Goal: Task Accomplishment & Management: Use online tool/utility

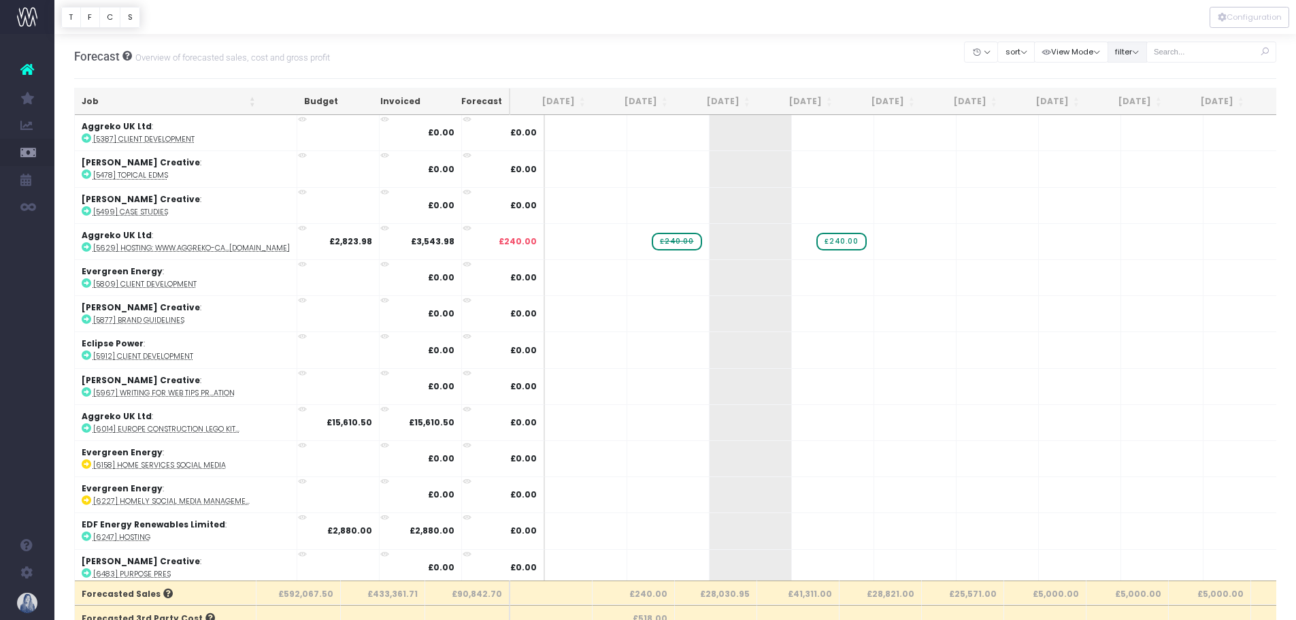
click at [1108, 56] on button "filter" at bounding box center [1127, 52] width 39 height 21
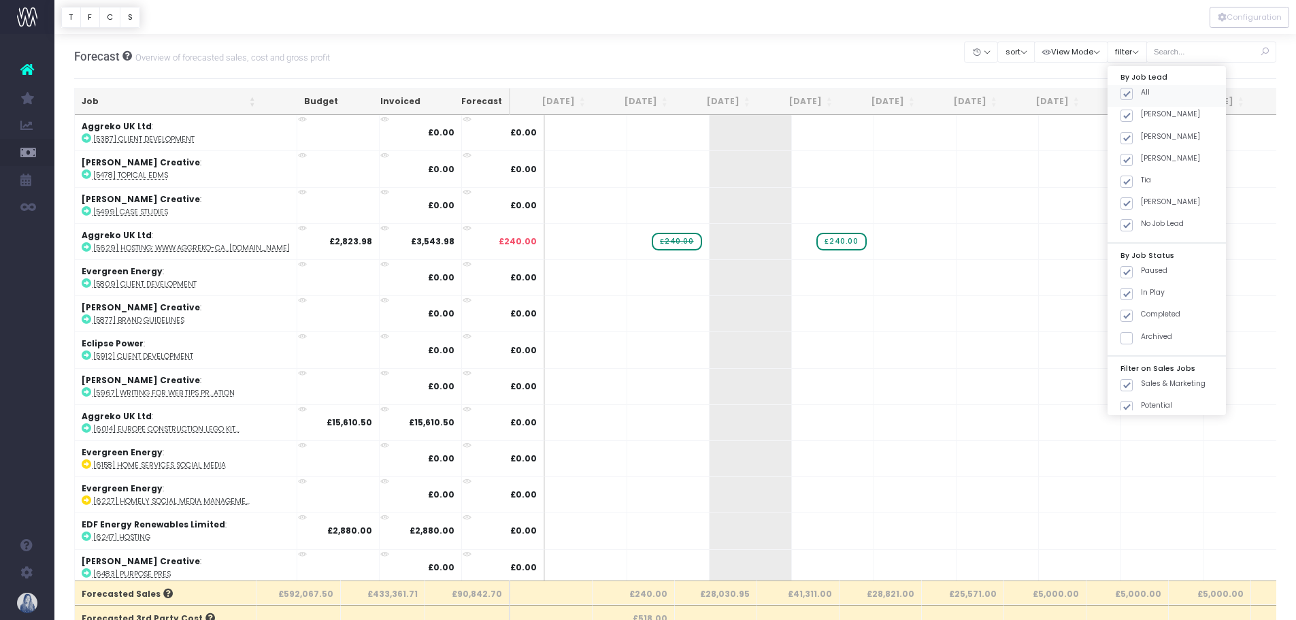
click at [1123, 93] on span at bounding box center [1127, 94] width 12 height 12
click at [1141, 93] on input "All" at bounding box center [1145, 91] width 9 height 9
checkbox input "false"
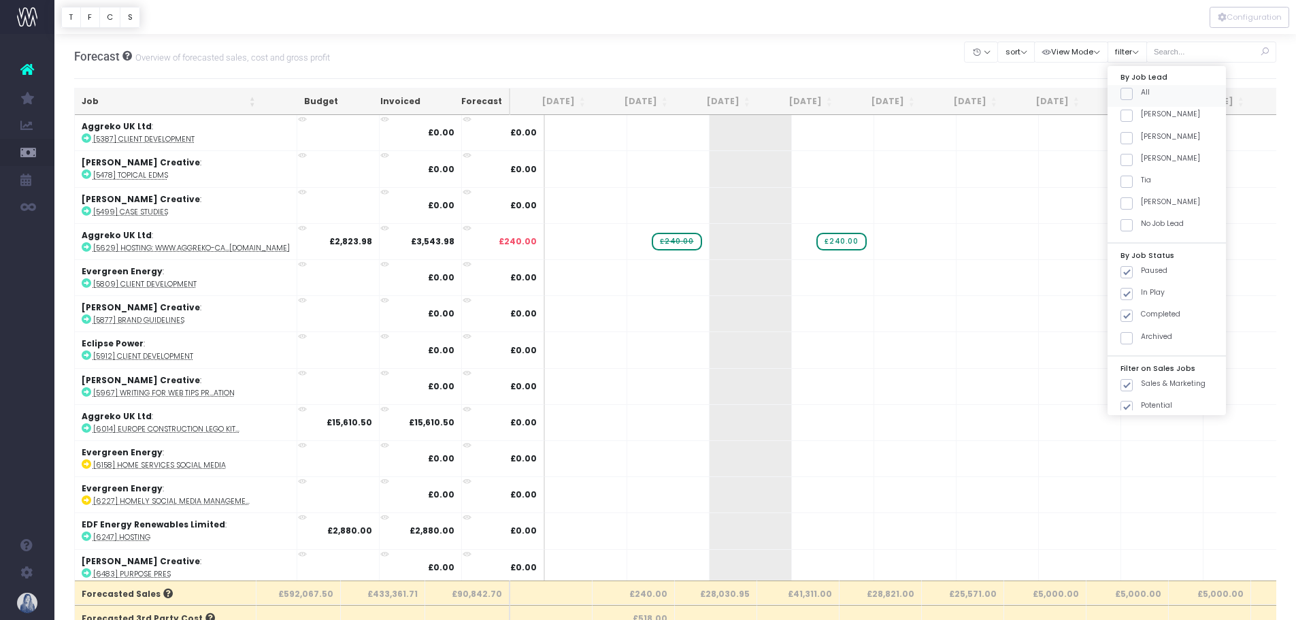
checkbox input "false"
click at [1128, 184] on span at bounding box center [1127, 182] width 12 height 12
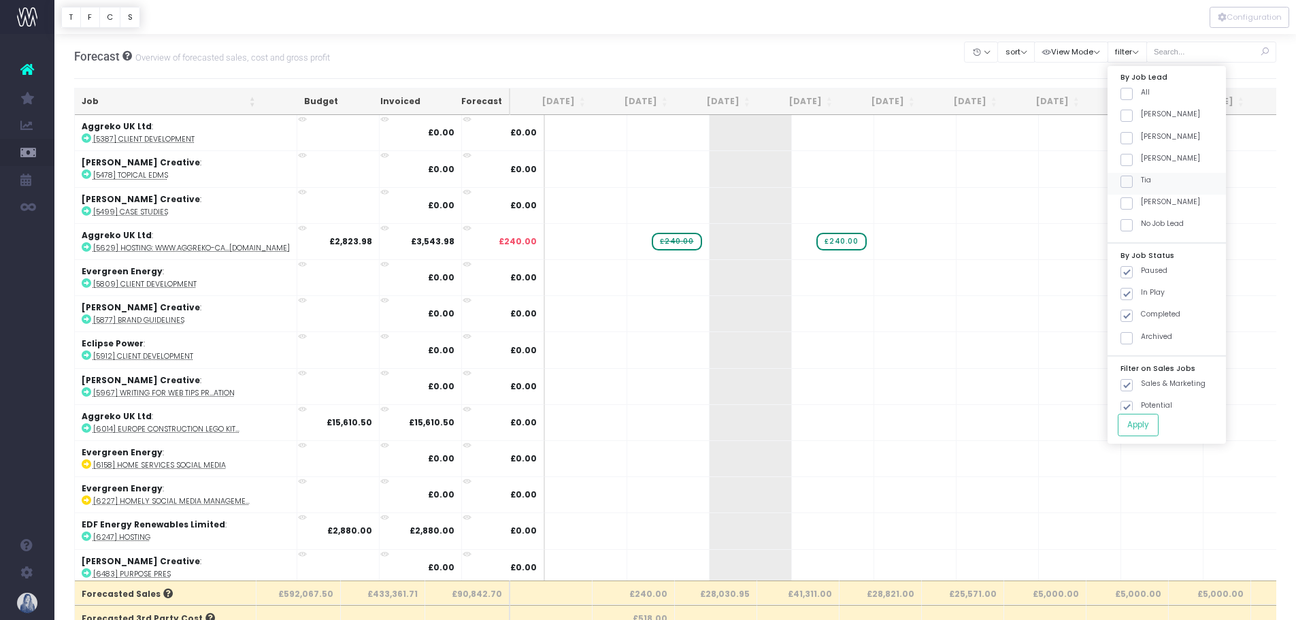
click at [1141, 184] on input "Tia" at bounding box center [1145, 179] width 9 height 9
checkbox input "true"
click at [1136, 423] on button "Apply" at bounding box center [1138, 425] width 41 height 22
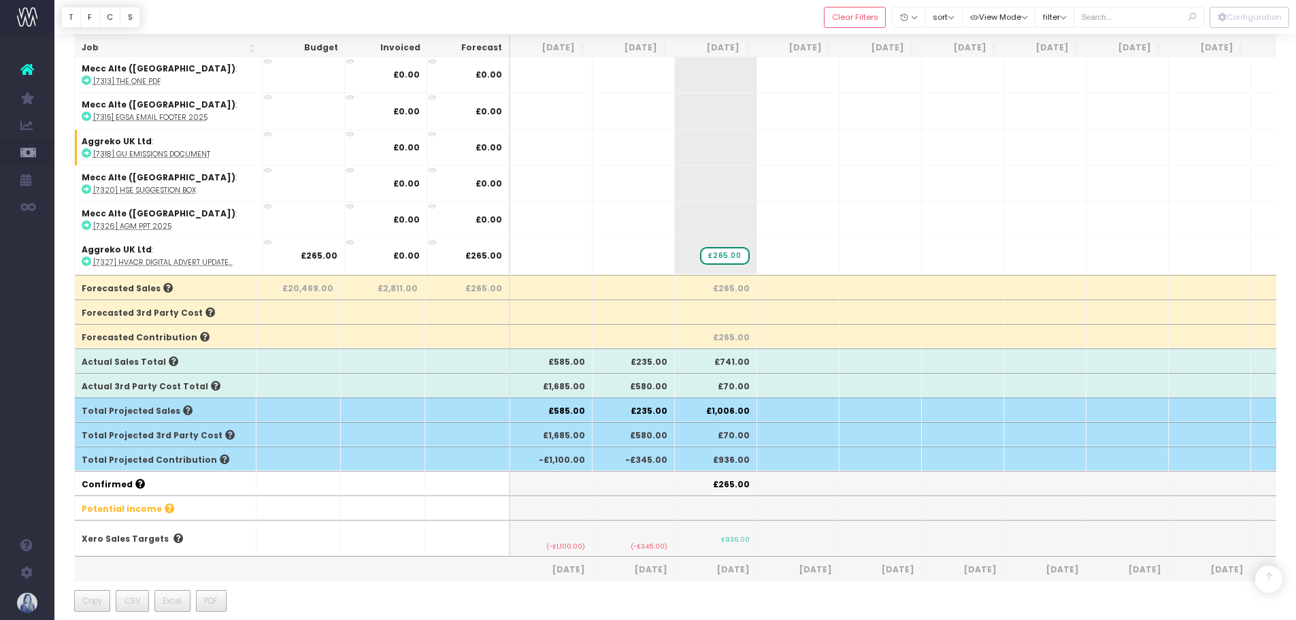
scroll to position [136, 0]
